Goal: Navigation & Orientation: Understand site structure

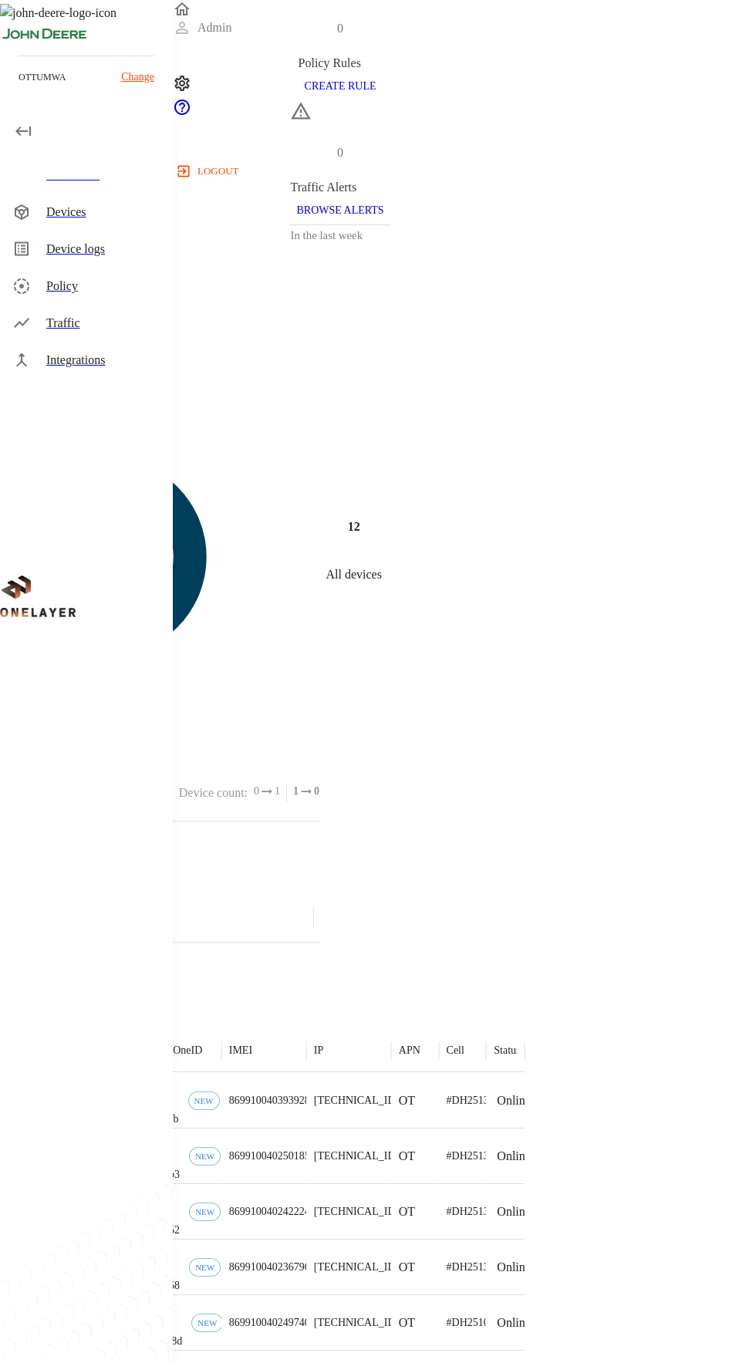
scroll to position [245, 0]
click at [77, 248] on div "Device logs" at bounding box center [103, 249] width 114 height 19
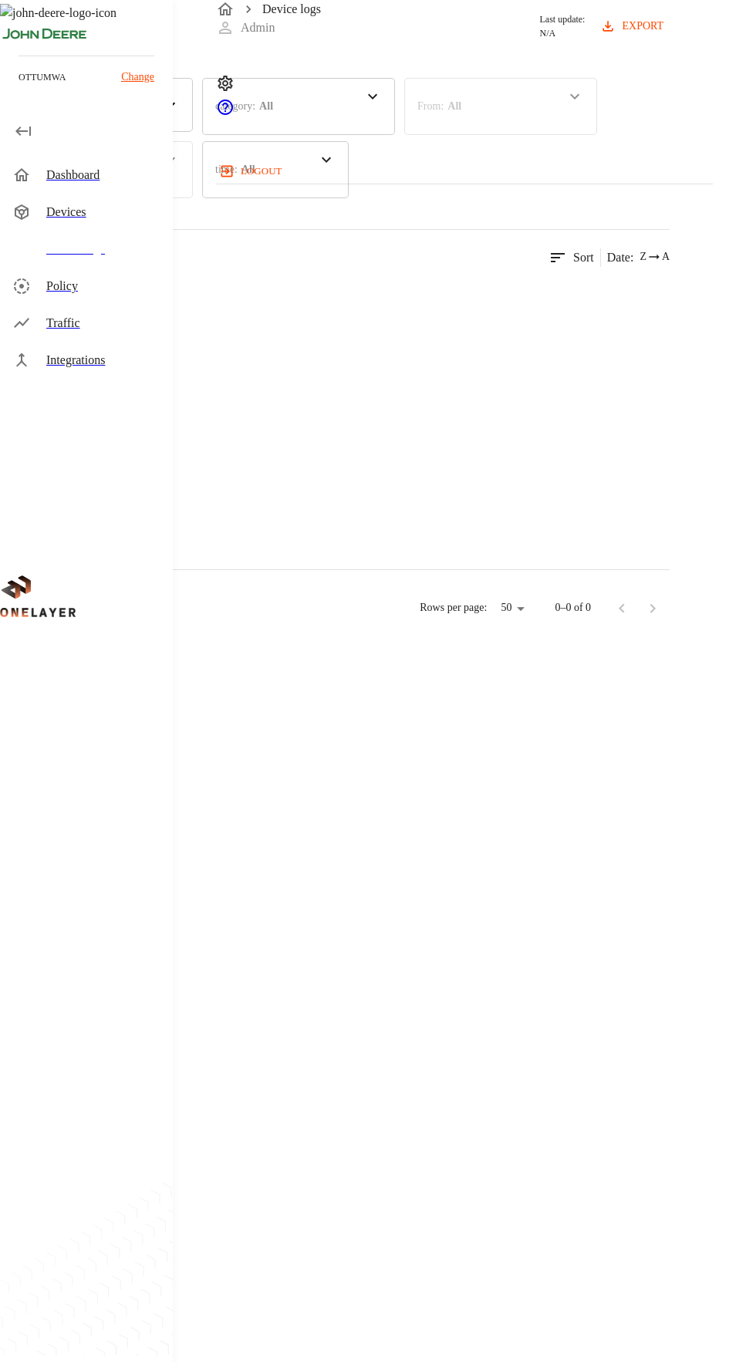
click at [93, 213] on div "Devices" at bounding box center [103, 212] width 114 height 19
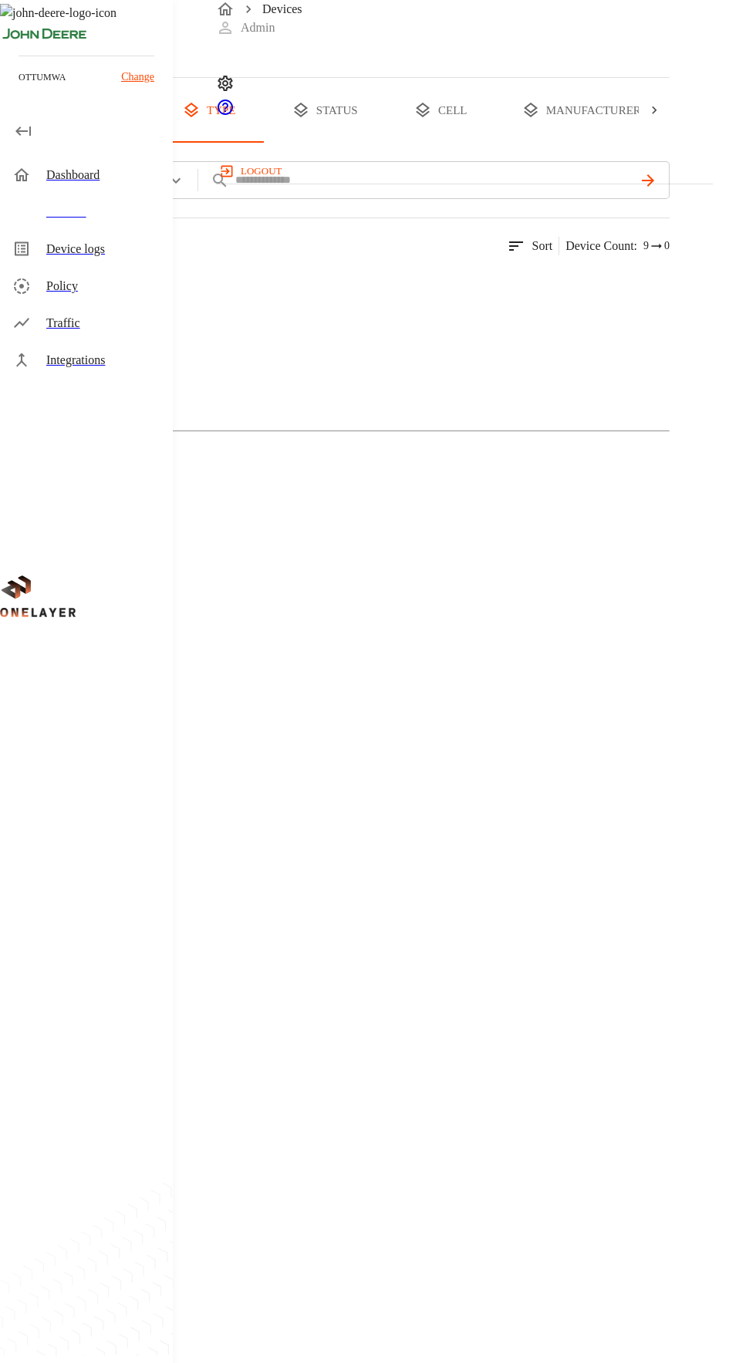
click at [93, 257] on div "Device logs" at bounding box center [103, 249] width 114 height 19
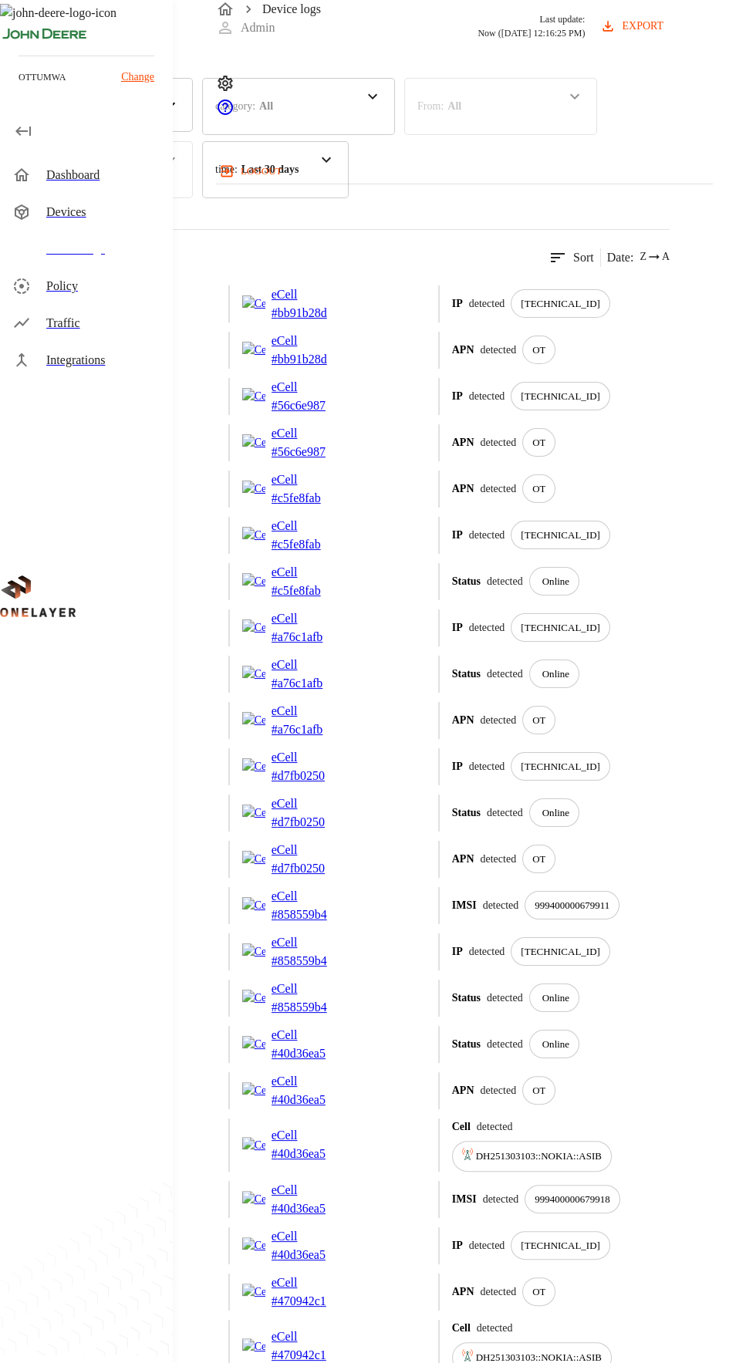
click at [83, 324] on div "Traffic" at bounding box center [103, 323] width 114 height 19
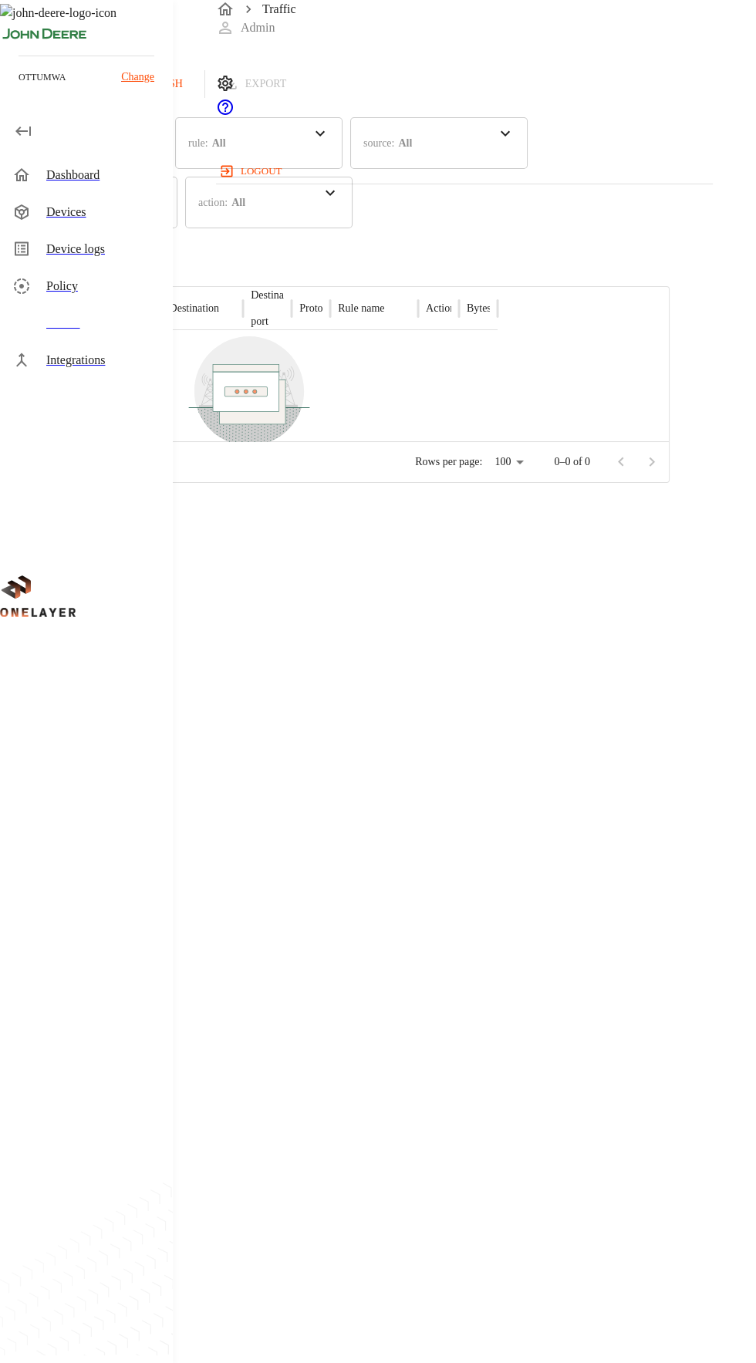
click at [81, 285] on div "Policy" at bounding box center [103, 286] width 114 height 19
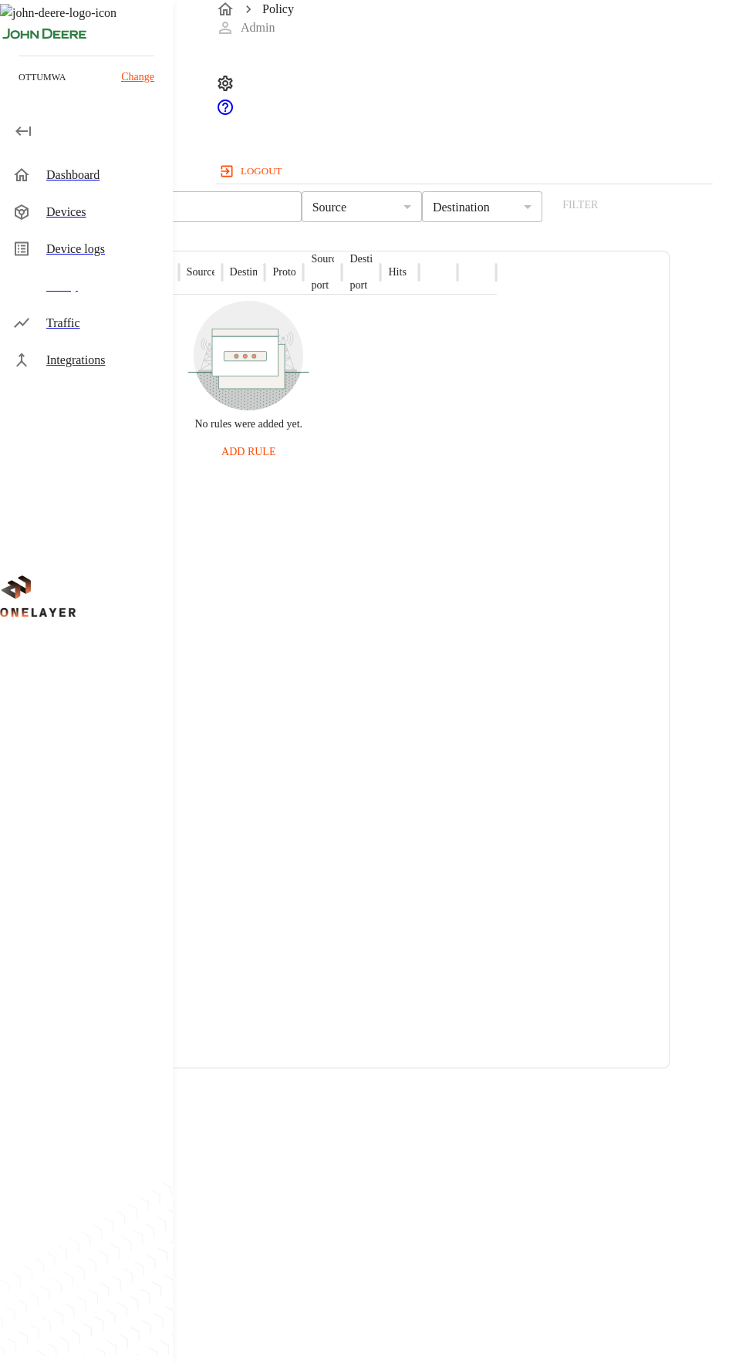
click at [86, 213] on div "Devices" at bounding box center [103, 212] width 114 height 19
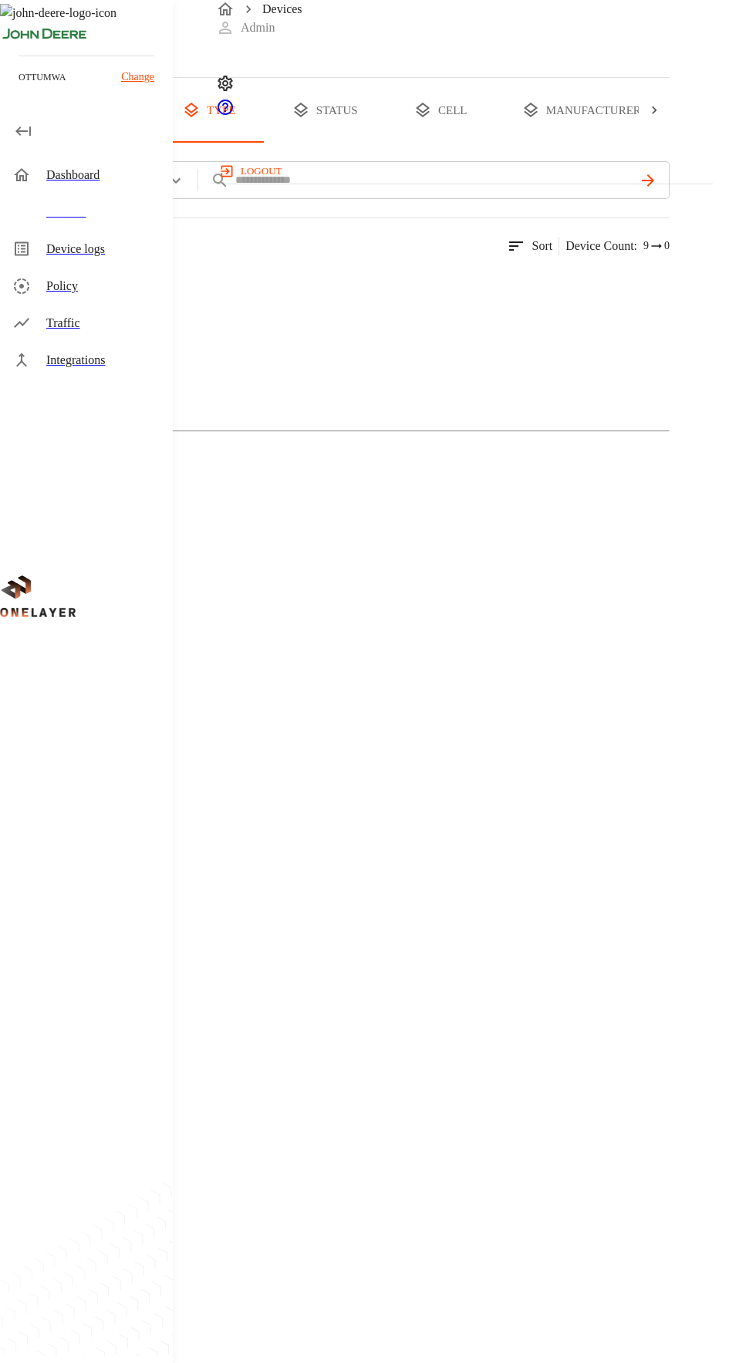
click at [383, 143] on button "status" at bounding box center [325, 110] width 116 height 65
click at [498, 143] on button "cell" at bounding box center [441, 110] width 116 height 65
click at [88, 174] on div "Dashboard" at bounding box center [103, 175] width 114 height 19
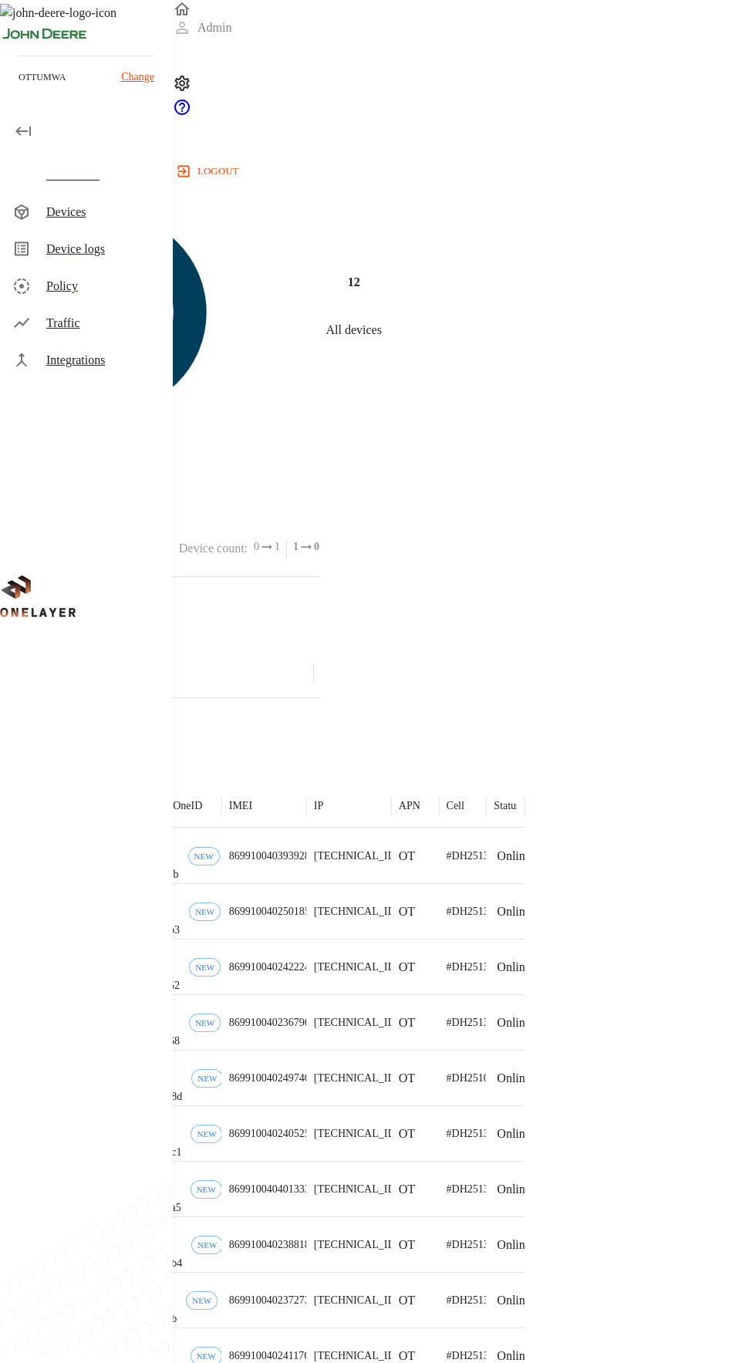
scroll to position [492, 0]
